Goal: Information Seeking & Learning: Learn about a topic

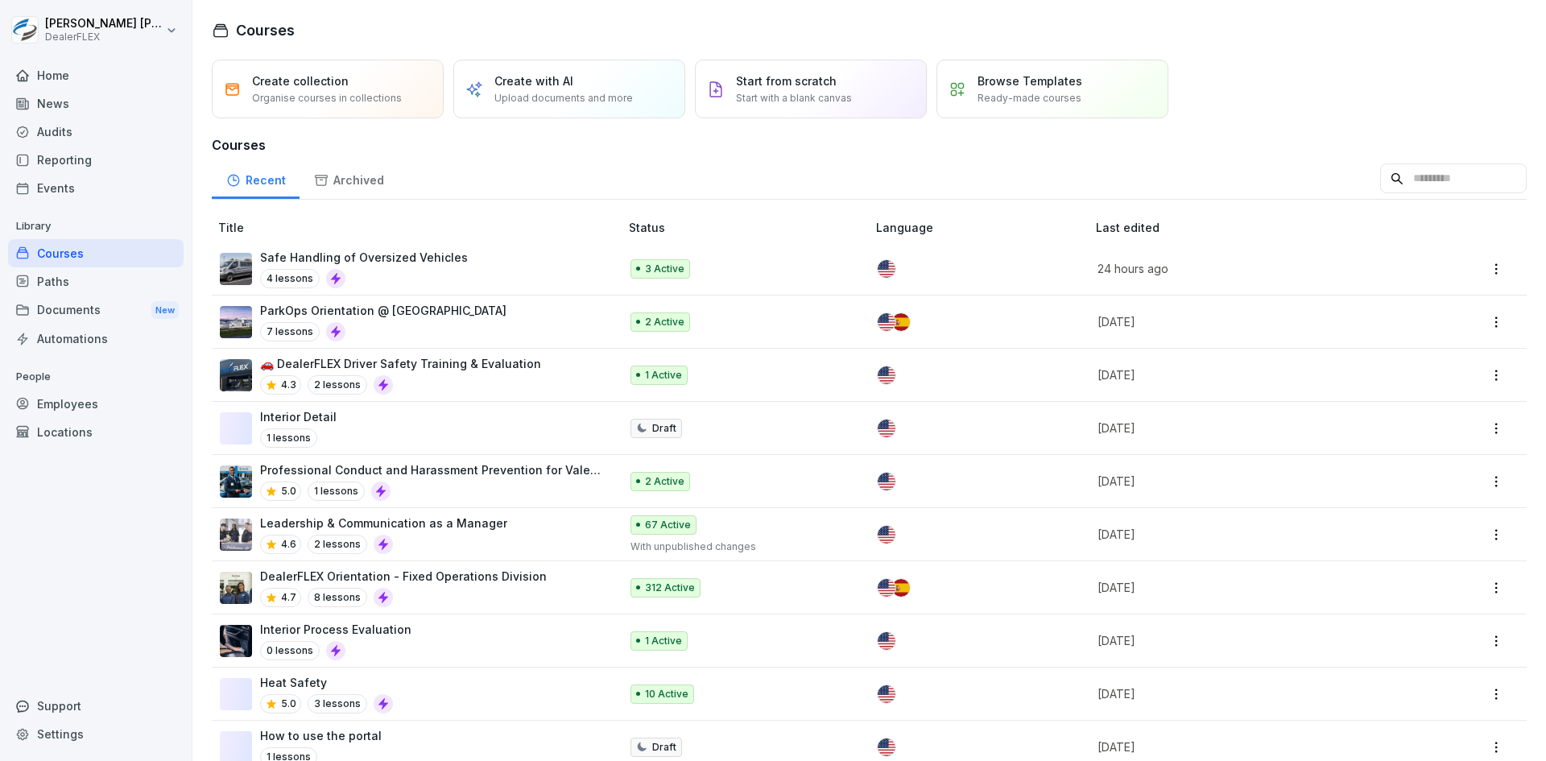
click at [68, 155] on div "Reporting" at bounding box center [95, 160] width 175 height 28
click at [58, 103] on div "News" at bounding box center [95, 103] width 175 height 28
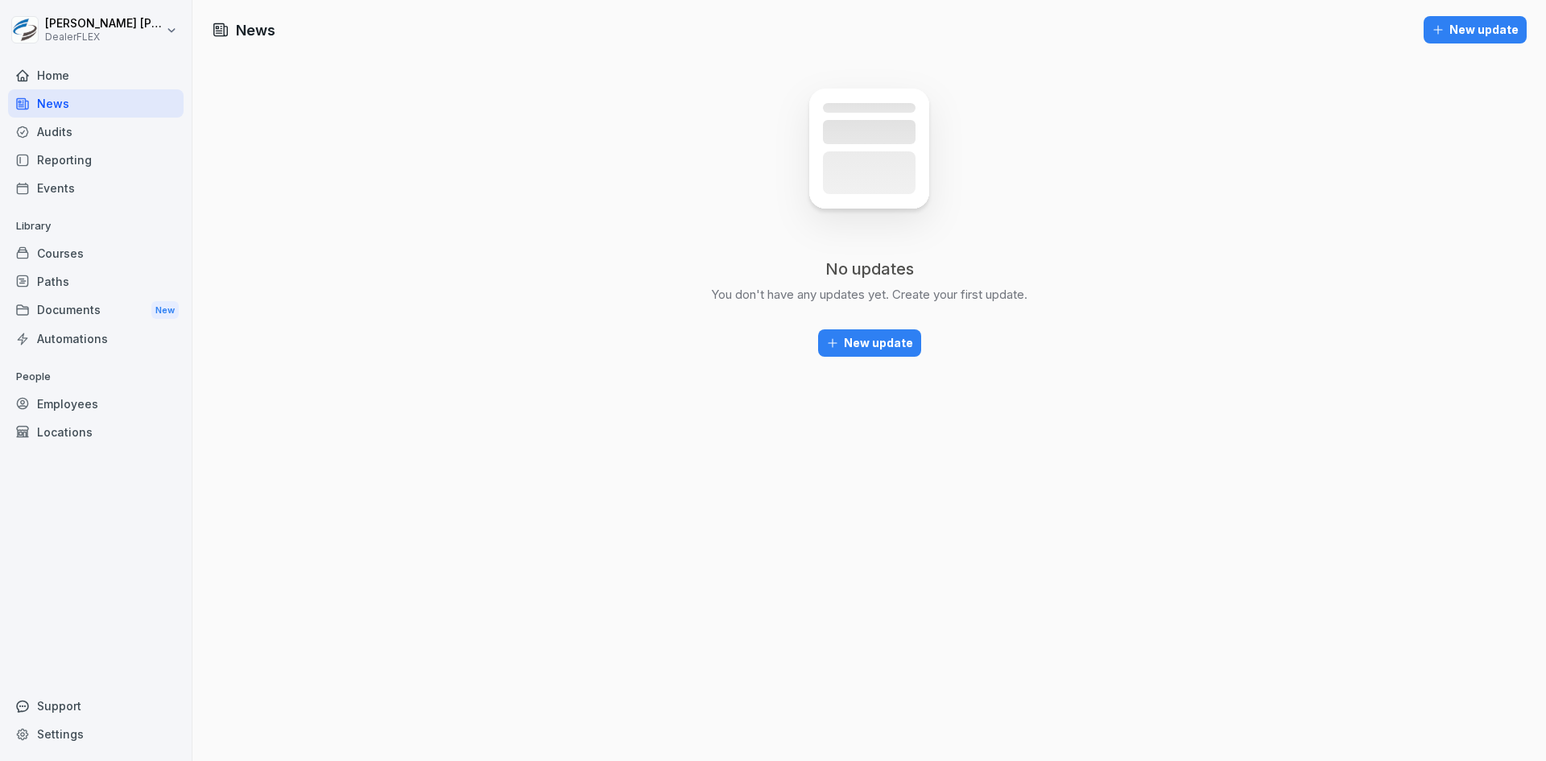
click at [105, 165] on div "Reporting" at bounding box center [95, 160] width 175 height 28
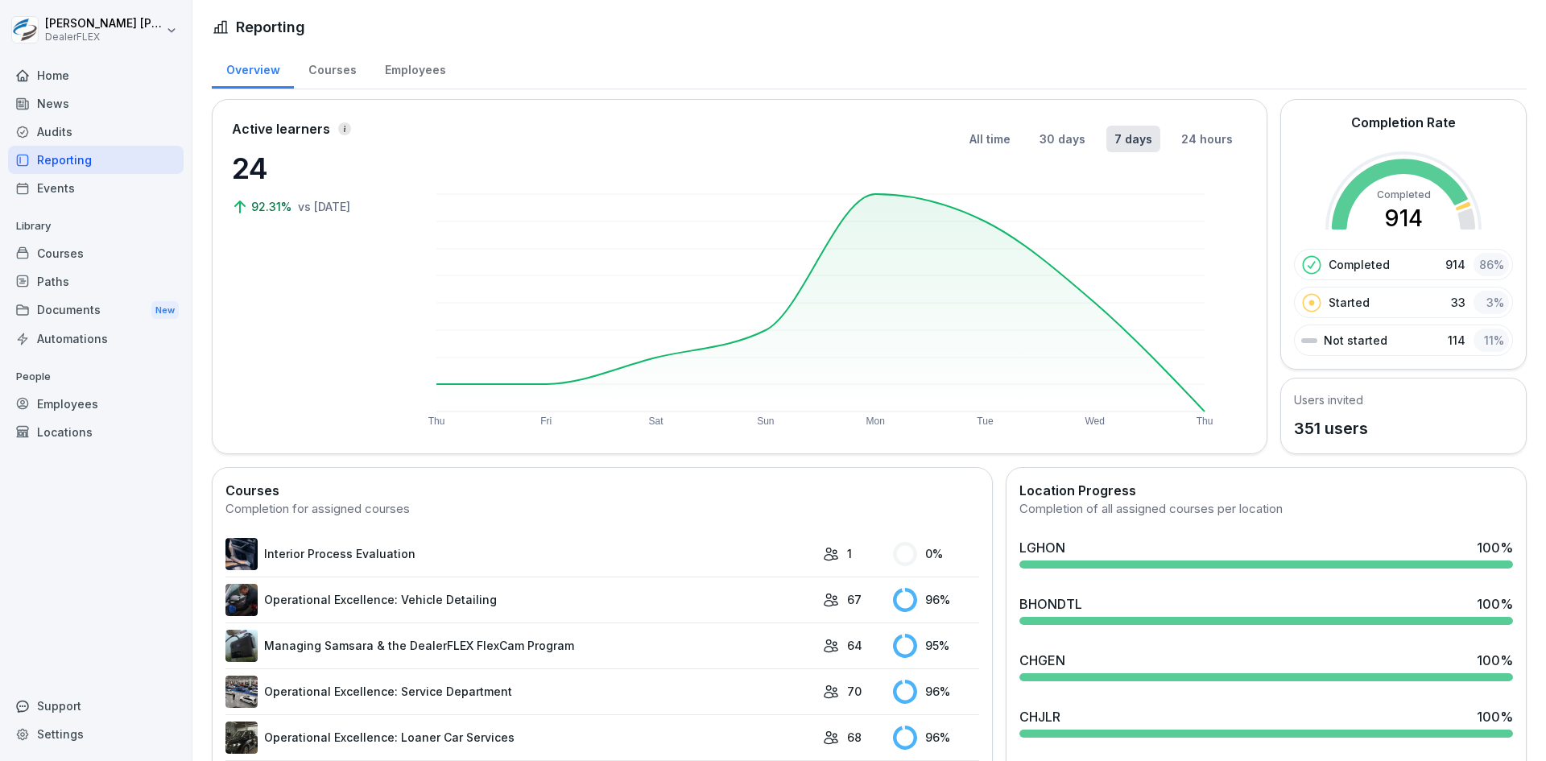
click at [72, 273] on div "Paths" at bounding box center [95, 281] width 175 height 28
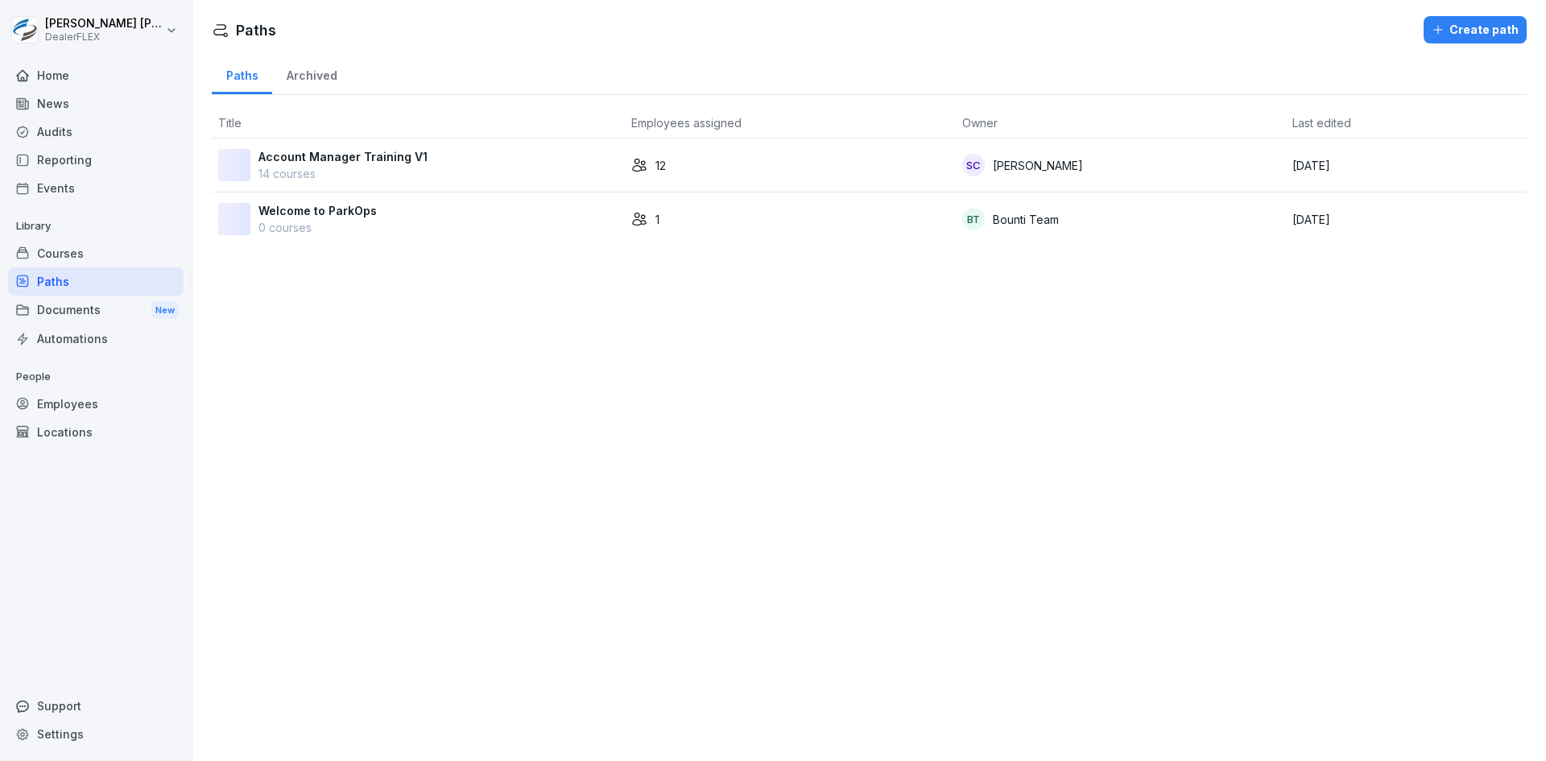
click at [72, 251] on div "Courses" at bounding box center [95, 253] width 175 height 28
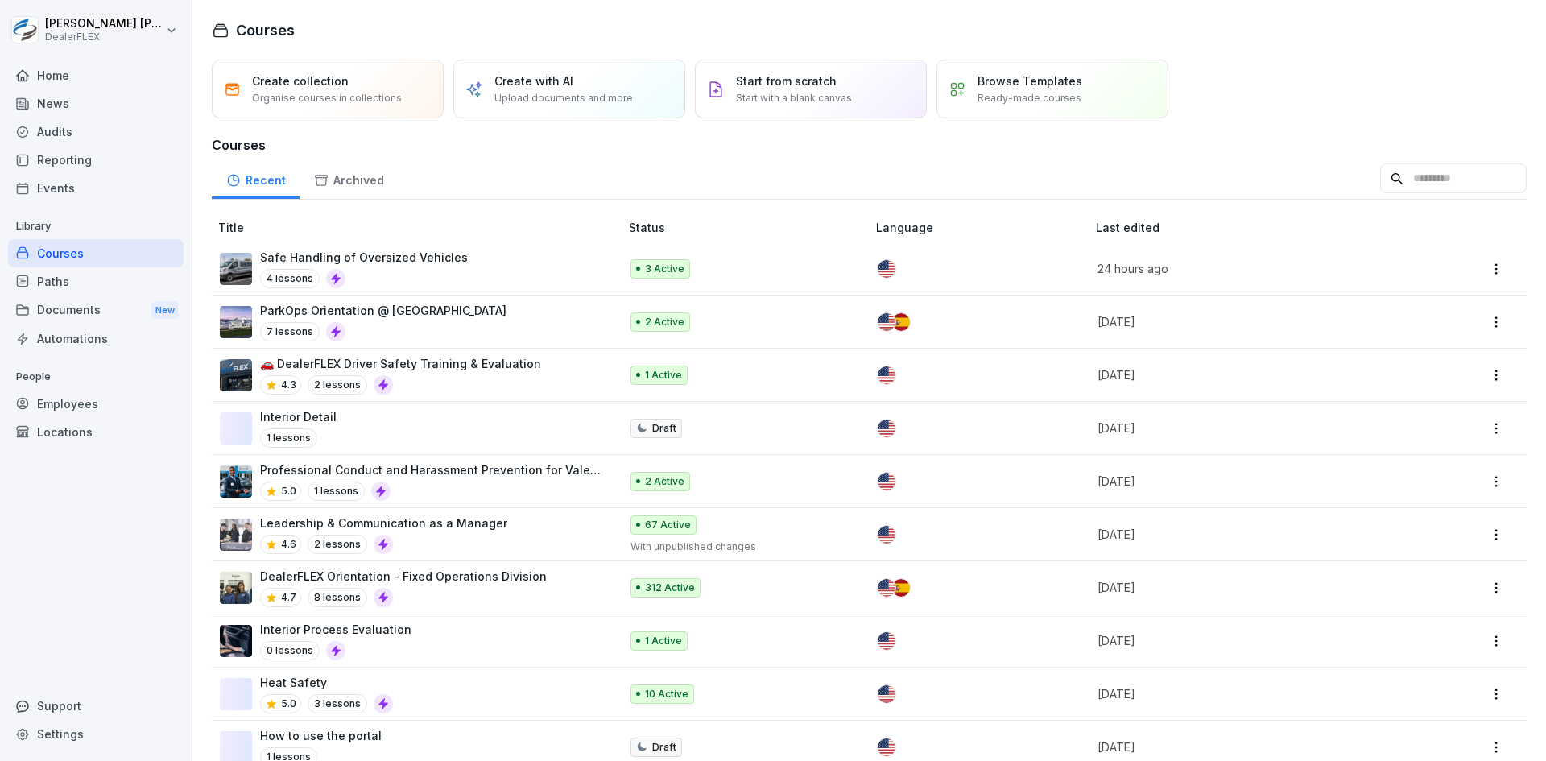
click at [437, 588] on div "4.7 8 lessons" at bounding box center [403, 597] width 287 height 19
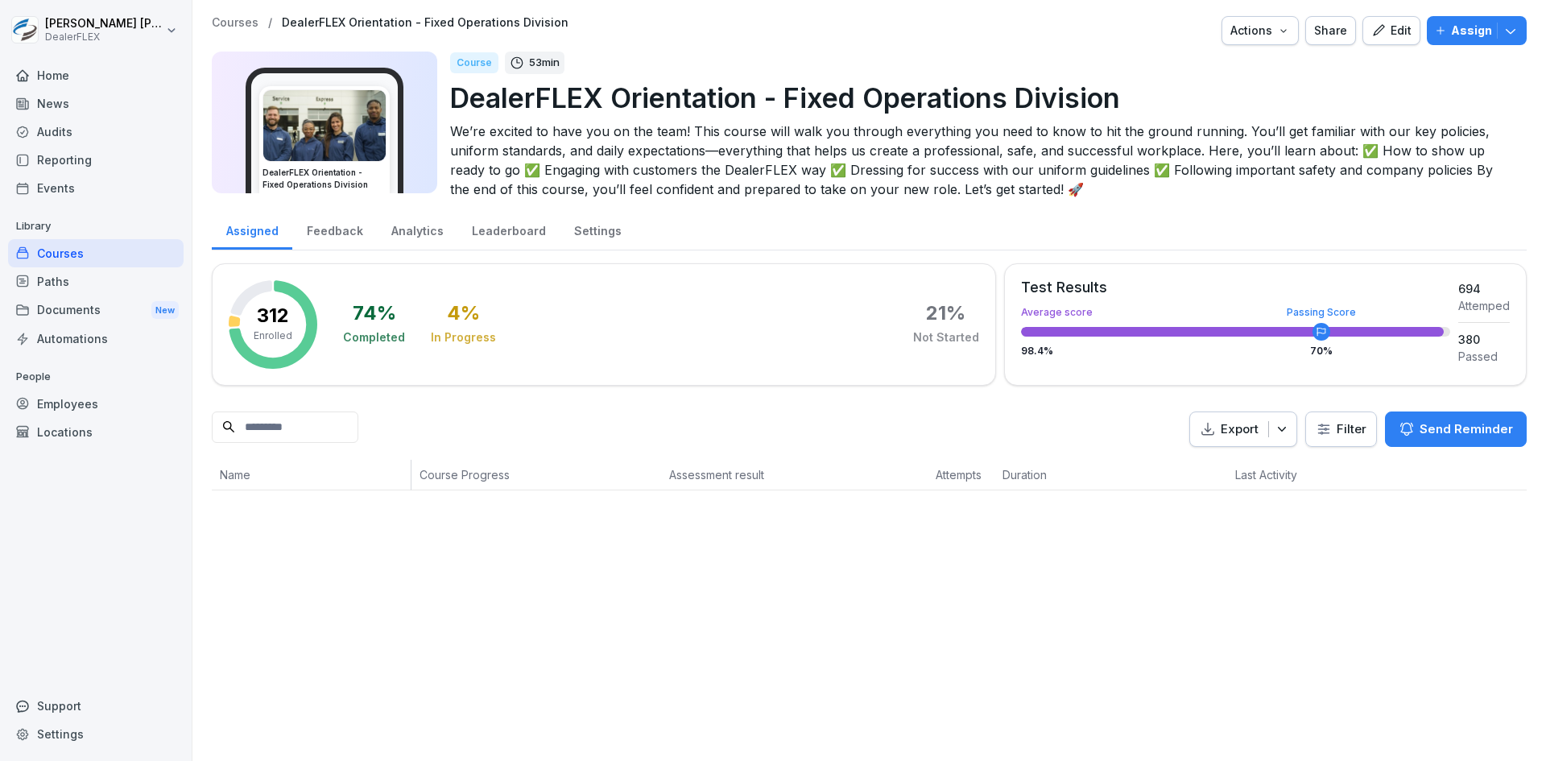
click at [295, 424] on input at bounding box center [285, 426] width 147 height 31
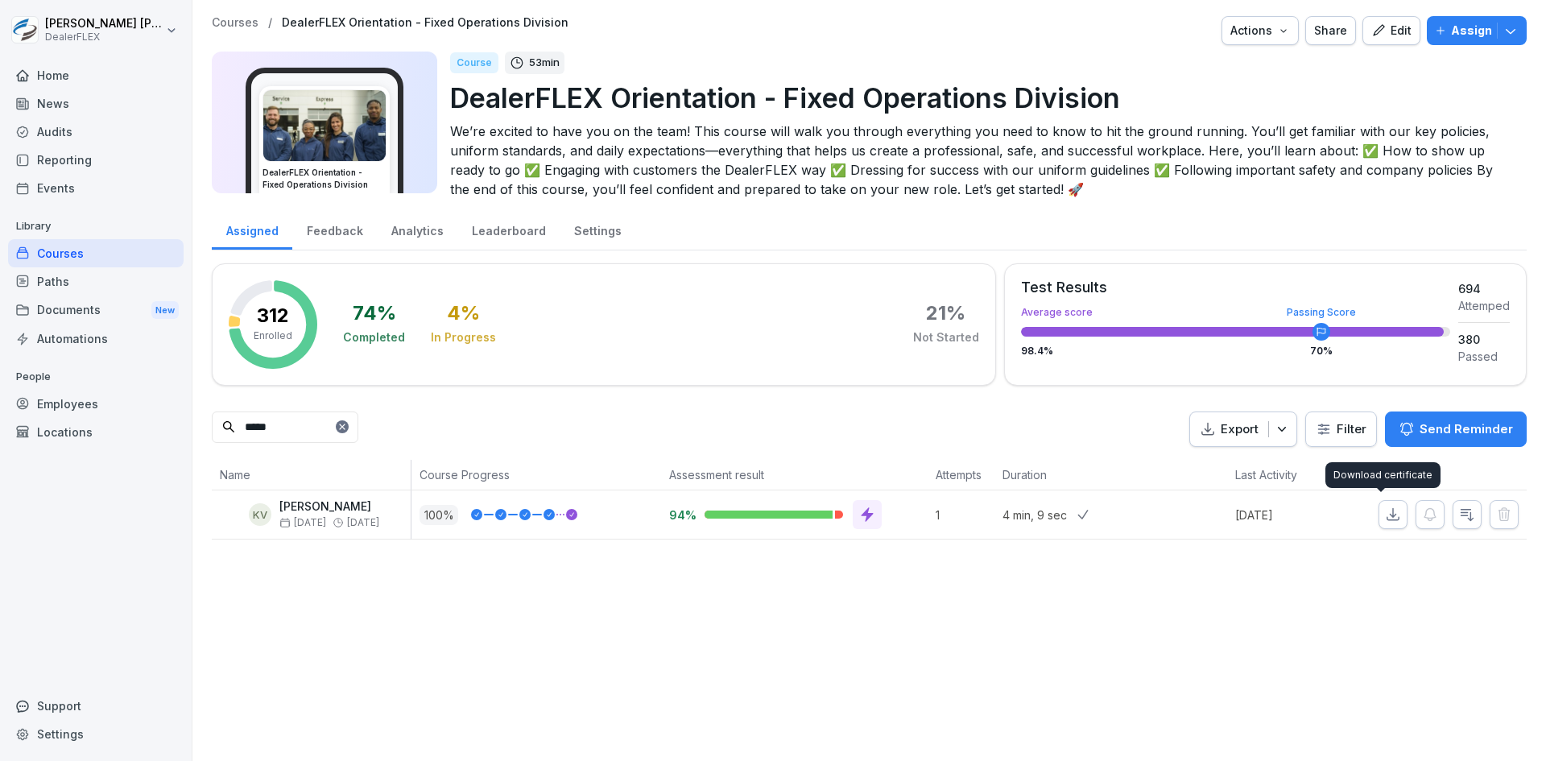
type input "*****"
click at [1387, 514] on icon "button" at bounding box center [1392, 513] width 11 height 11
click at [982, 58] on div "Course 53 min" at bounding box center [981, 63] width 1063 height 23
